Goal: Task Accomplishment & Management: Use online tool/utility

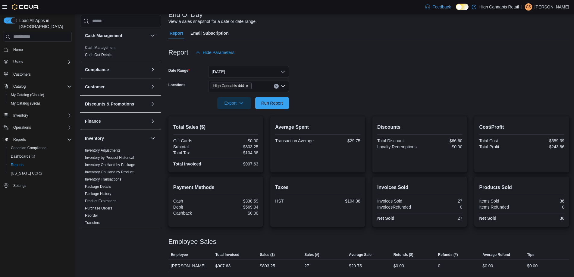
scroll to position [151, 0]
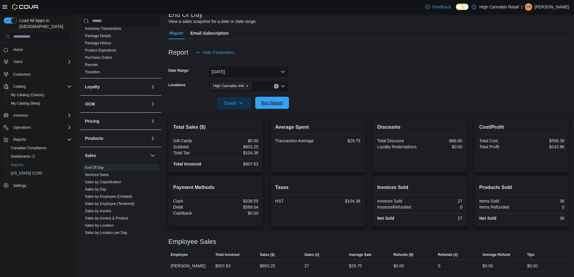
click at [276, 102] on span "Run Report" at bounding box center [272, 103] width 22 height 6
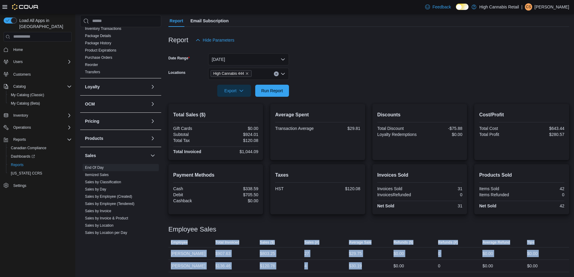
drag, startPoint x: 215, startPoint y: 265, endPoint x: 417, endPoint y: 268, distance: 202.4
click at [403, 268] on div "Cash Management Cash Management Cash Out Details Compliance OCS Transaction Sub…" at bounding box center [324, 130] width 489 height 283
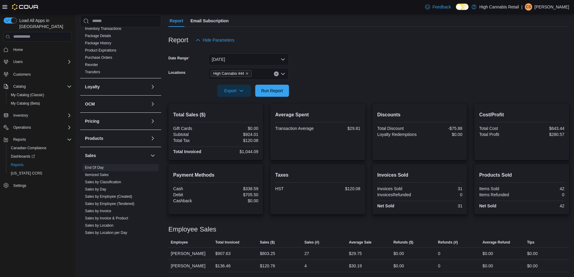
click at [474, 267] on div "0" at bounding box center [457, 266] width 45 height 12
click at [540, 8] on p "Carolyn Sherriffs" at bounding box center [551, 6] width 35 height 7
click at [536, 61] on span "Sign Out" at bounding box center [530, 59] width 16 height 6
